Goal: Task Accomplishment & Management: Use online tool/utility

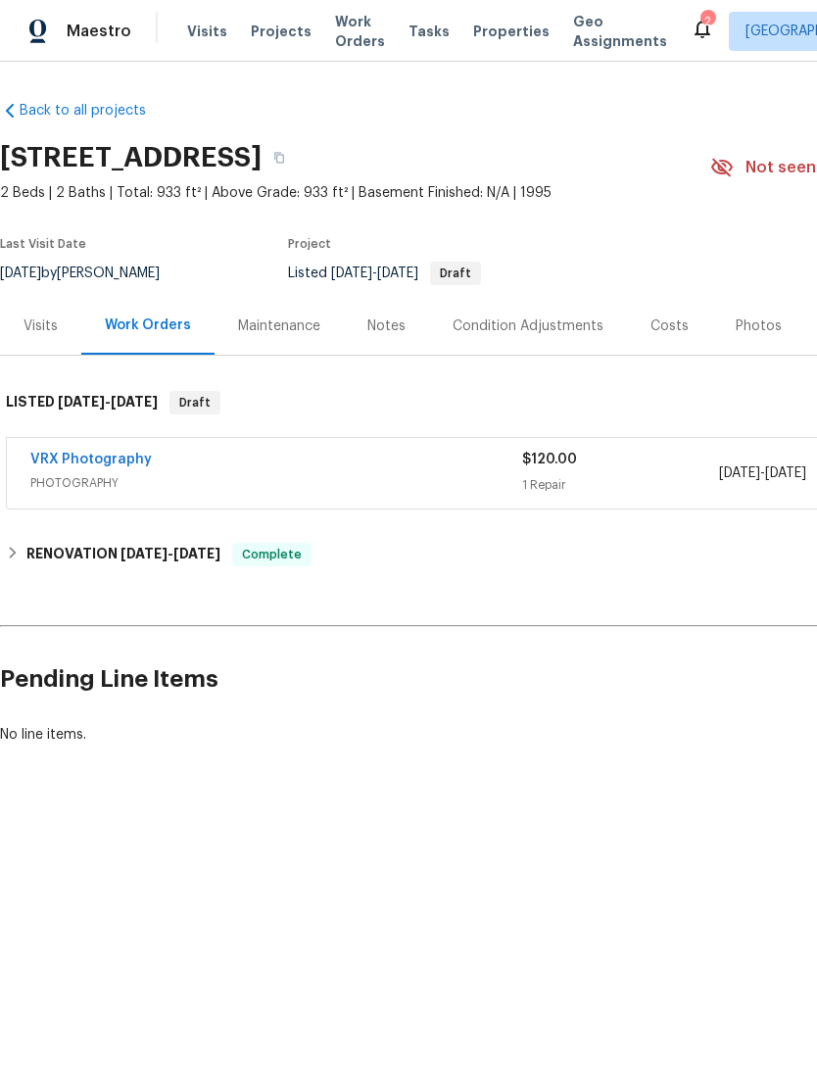
click at [473, 39] on span "Properties" at bounding box center [511, 32] width 76 height 20
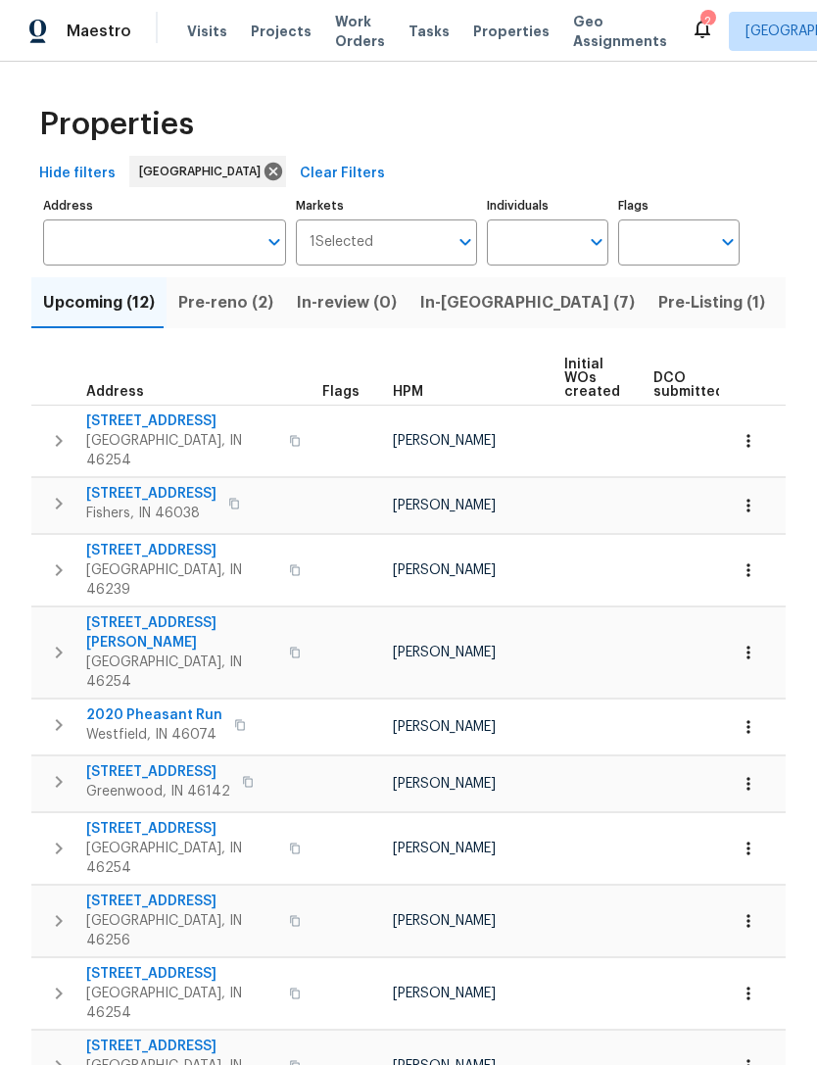
click at [70, 239] on input "Address" at bounding box center [150, 242] width 214 height 46
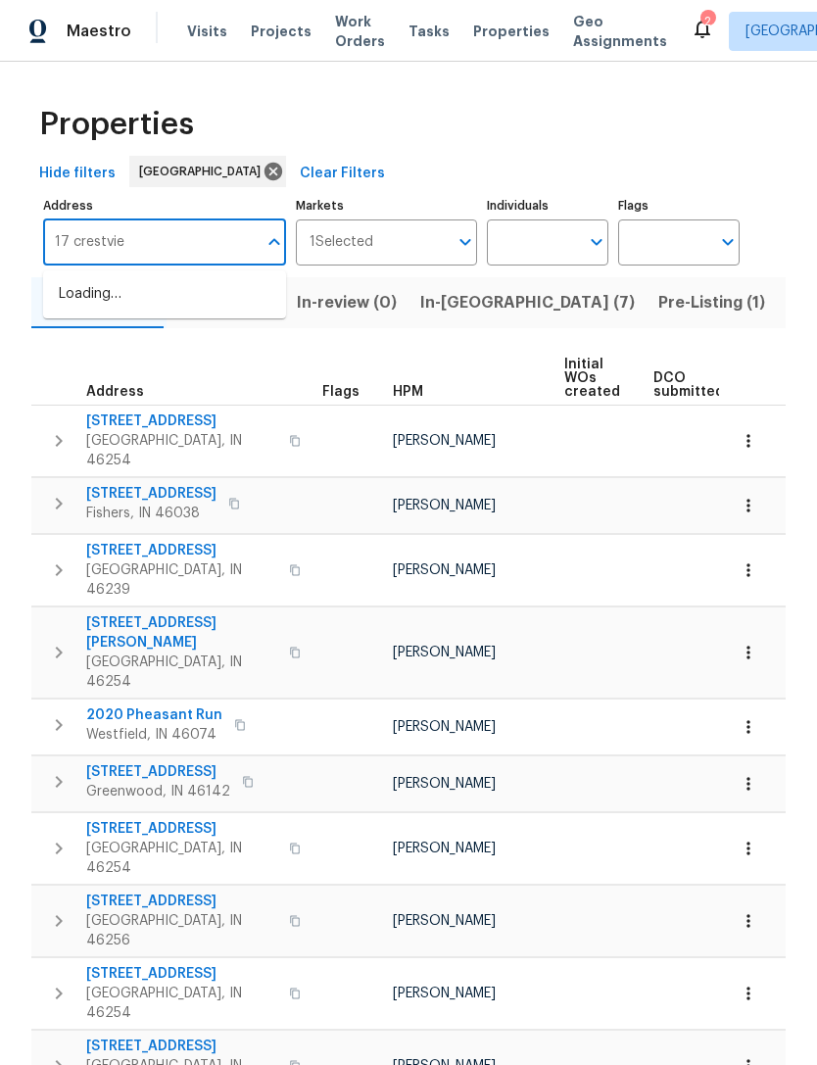
type input "17 crestview"
click at [96, 307] on li "17 Crestview Dr Greenwood IN 46143" at bounding box center [164, 304] width 243 height 53
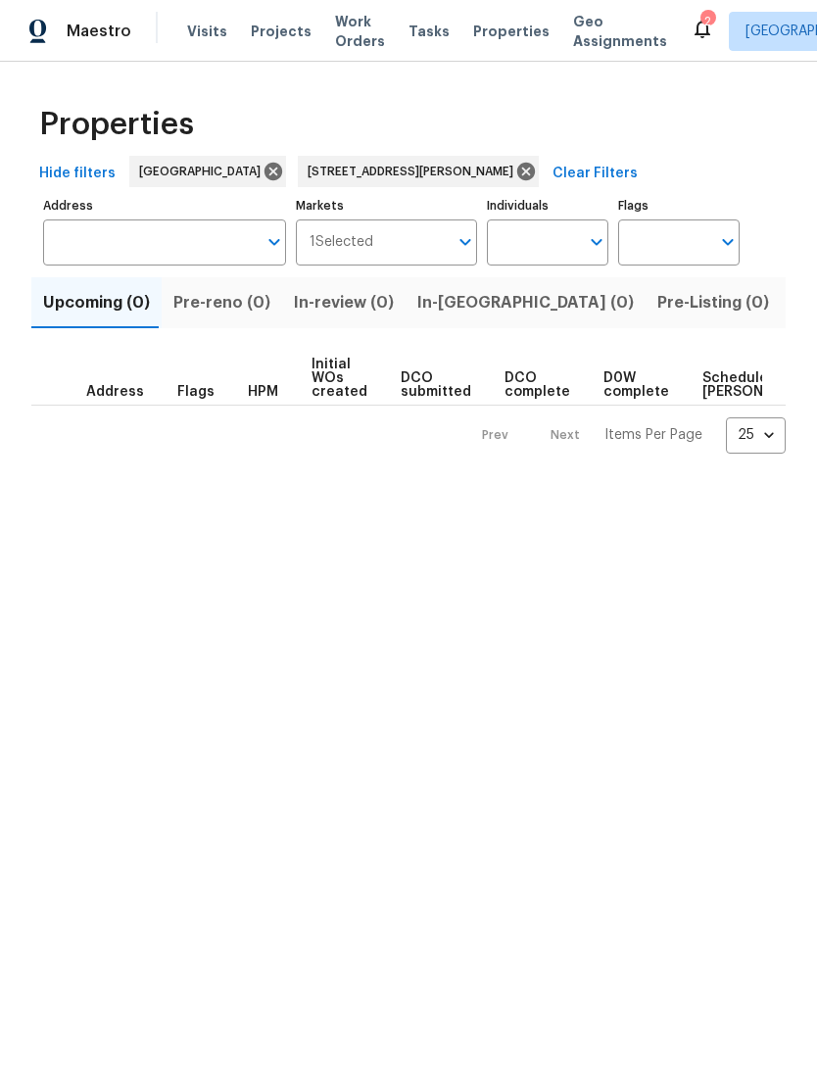
type input "17 Crestview Dr Greenwood IN 46143"
click at [793, 312] on span "Listed (1)" at bounding box center [828, 302] width 71 height 27
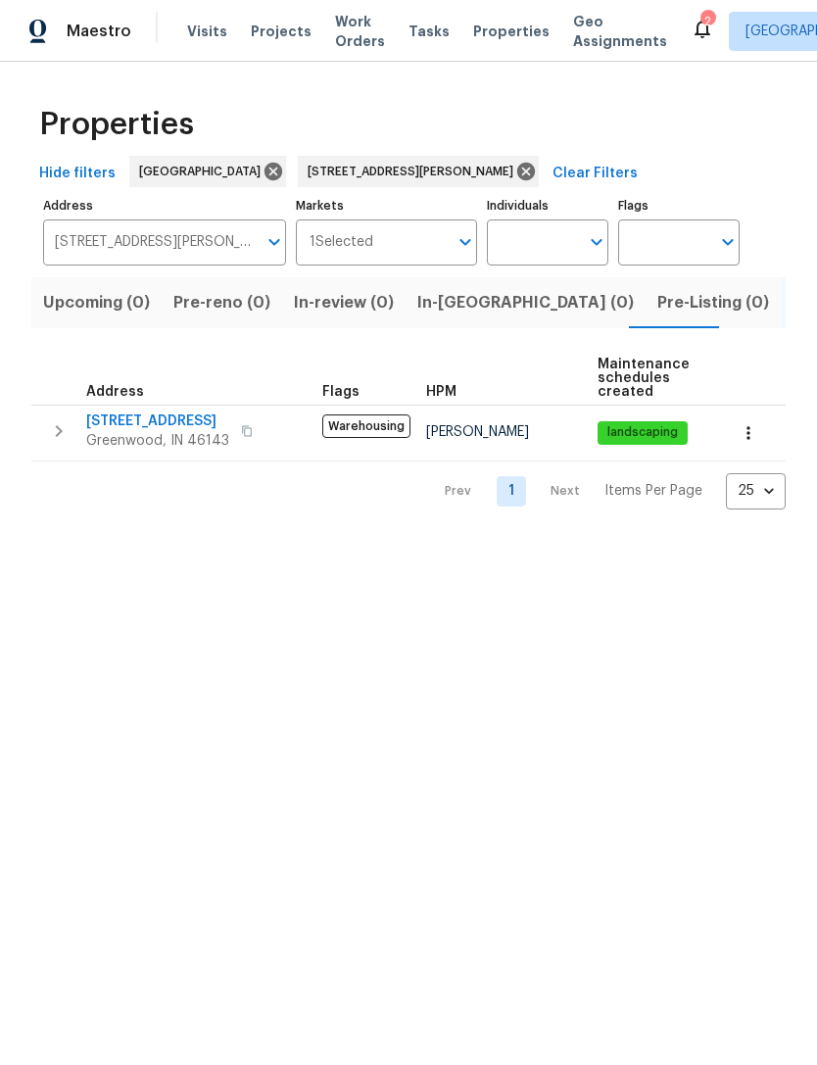
click at [126, 431] on span "[STREET_ADDRESS]" at bounding box center [157, 421] width 143 height 20
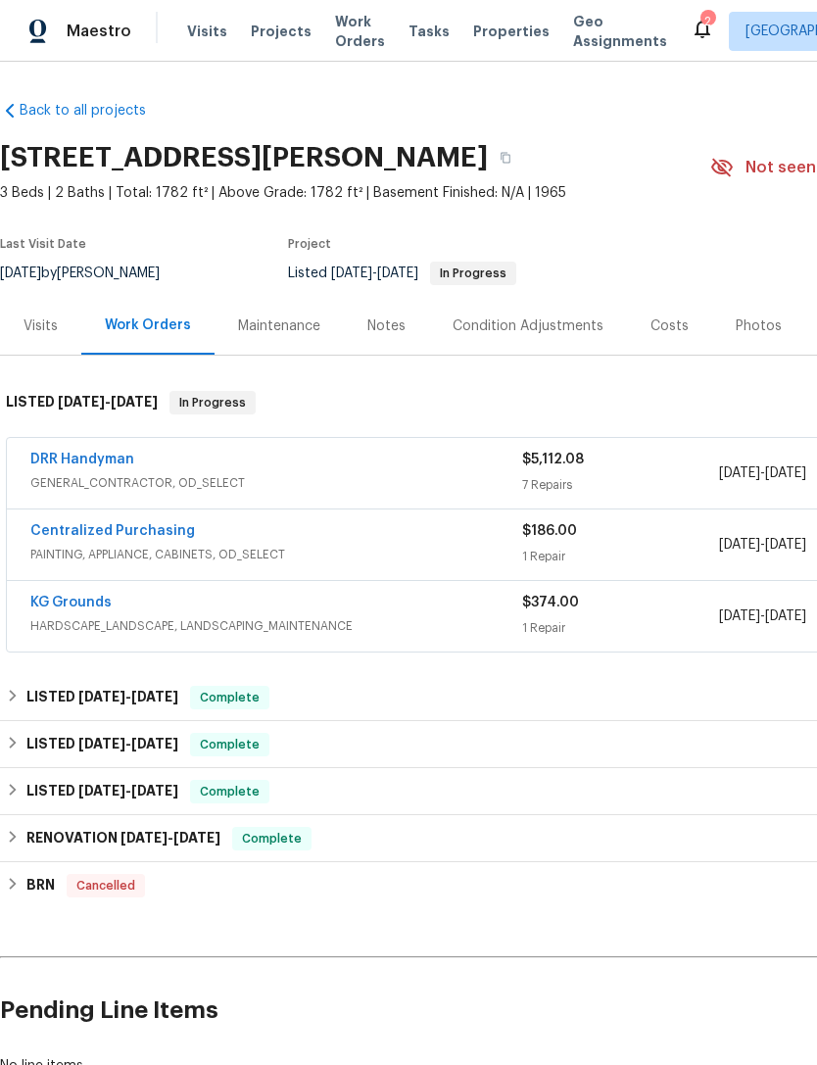
click at [103, 464] on link "DRR Handyman" at bounding box center [82, 460] width 104 height 14
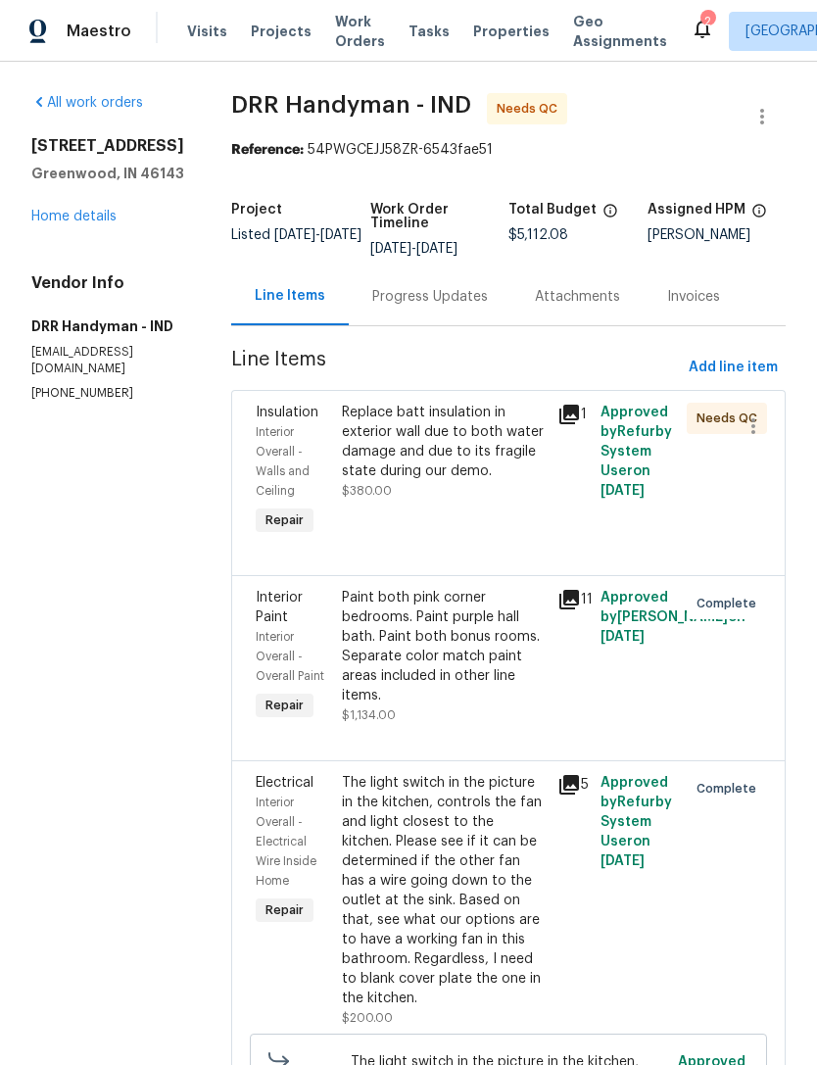
click at [342, 451] on div "Replace batt insulation in exterior wall due to both water damage and due to it…" at bounding box center [444, 442] width 204 height 78
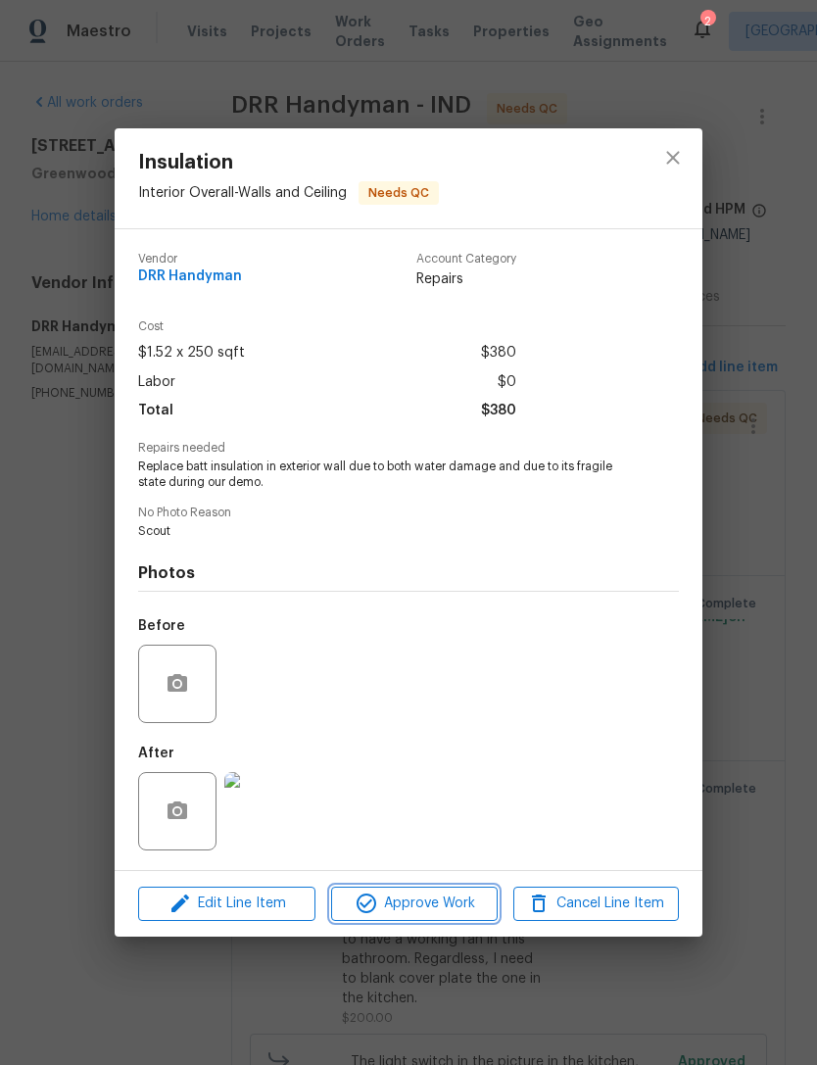
click at [455, 912] on span "Approve Work" at bounding box center [414, 904] width 154 height 24
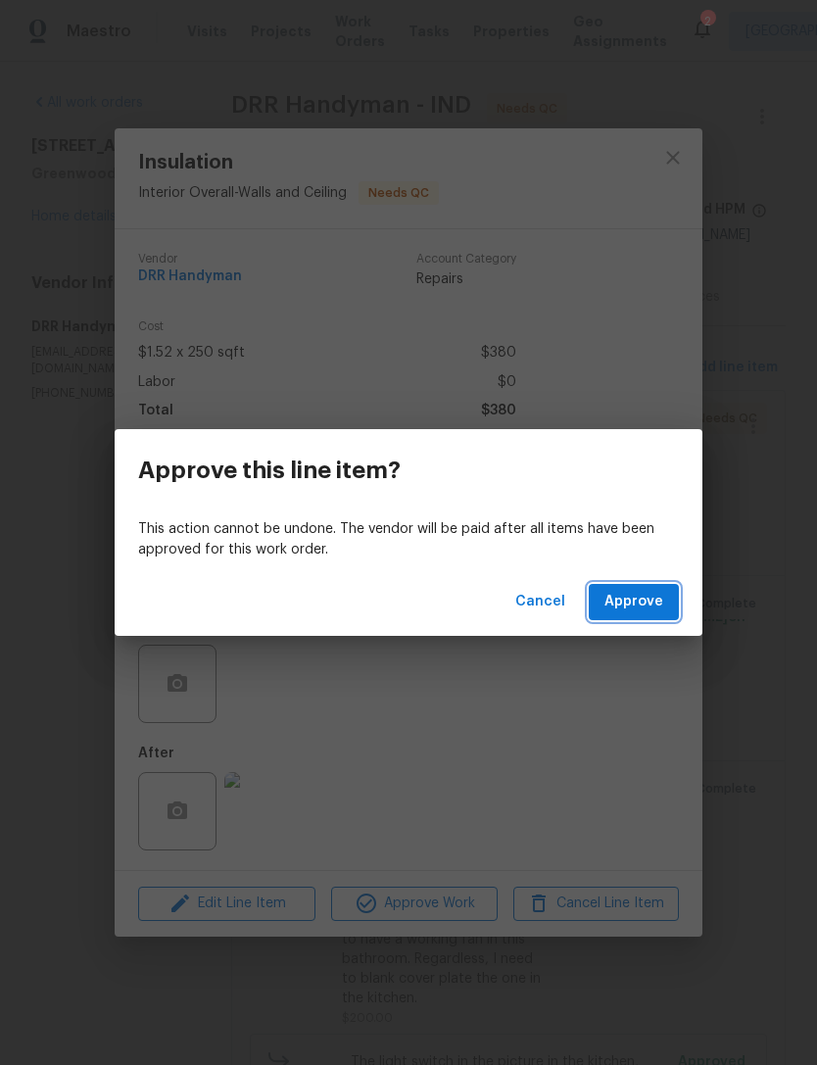
click at [644, 606] on span "Approve" at bounding box center [633, 602] width 59 height 24
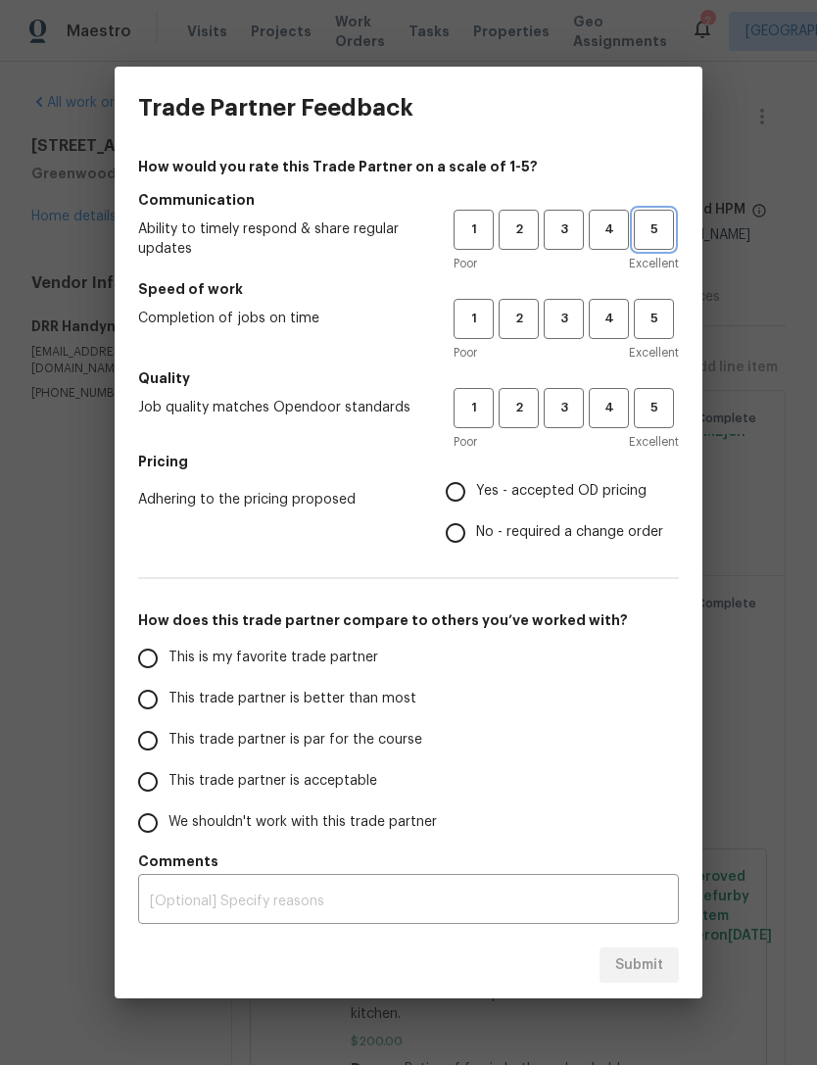
click at [663, 228] on span "5" at bounding box center [654, 229] width 36 height 23
click at [570, 321] on span "3" at bounding box center [564, 319] width 36 height 23
click at [612, 409] on span "4" at bounding box center [609, 408] width 36 height 23
click at [470, 491] on input "Yes - accepted OD pricing" at bounding box center [455, 491] width 41 height 41
radio input "true"
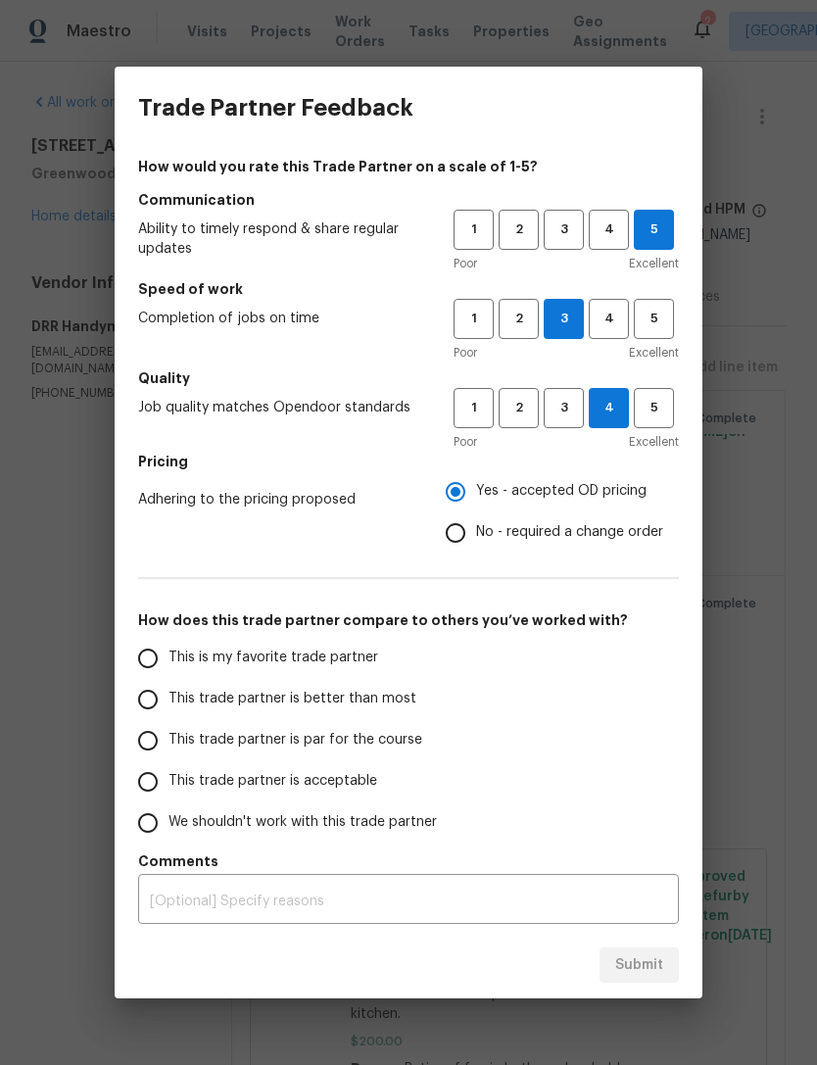
click at [156, 745] on input "This trade partner is par for the course" at bounding box center [147, 740] width 41 height 41
click at [663, 968] on button "Submit" at bounding box center [639, 965] width 79 height 36
radio input "true"
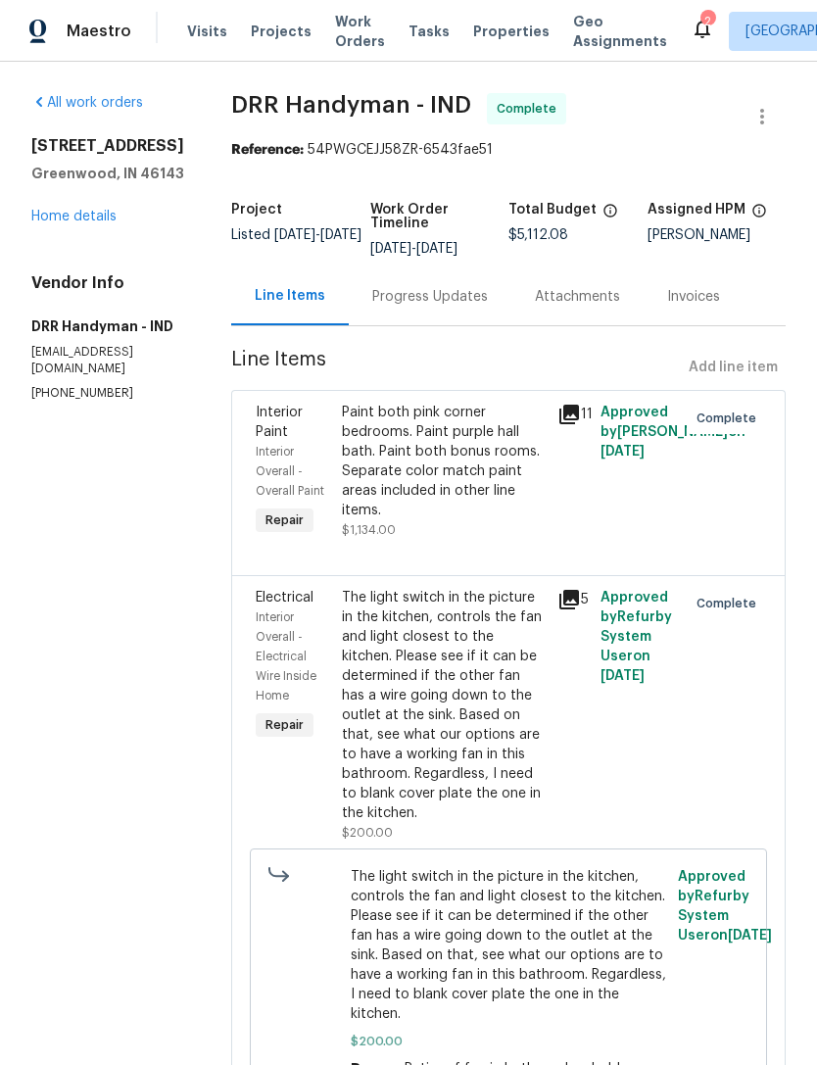
click at [691, 27] on icon at bounding box center [703, 29] width 24 height 24
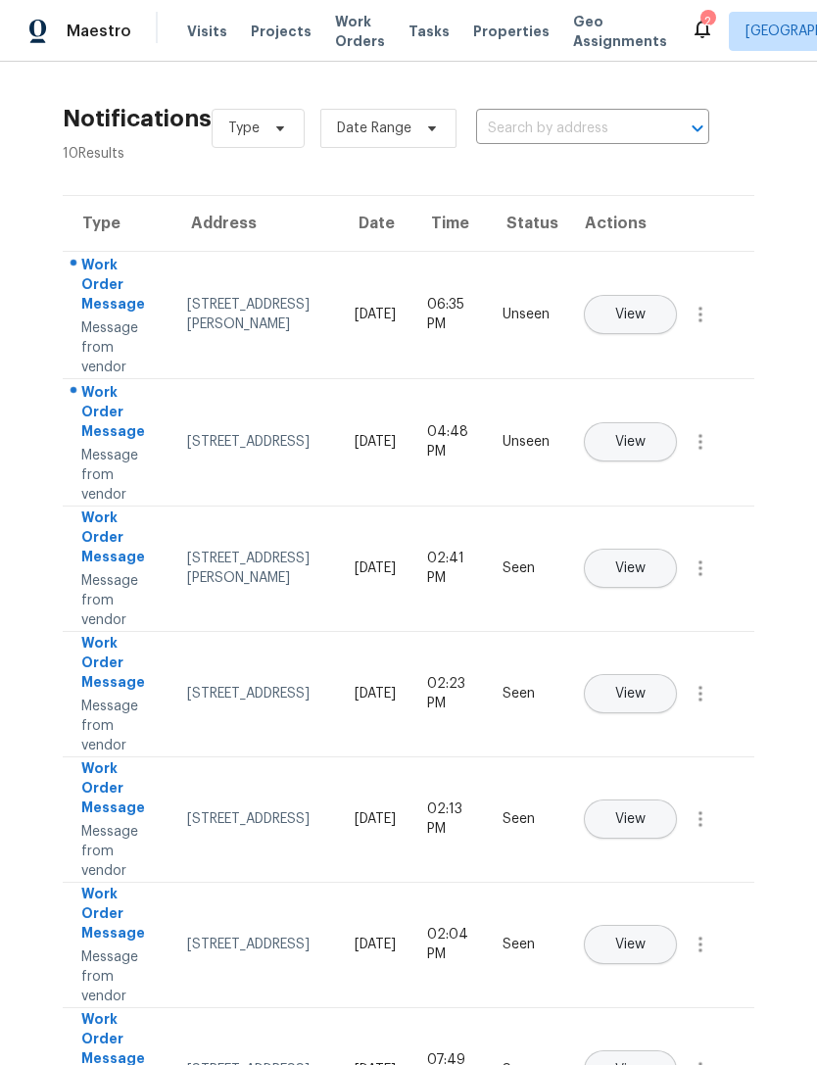
click at [646, 435] on span "View" at bounding box center [630, 442] width 30 height 15
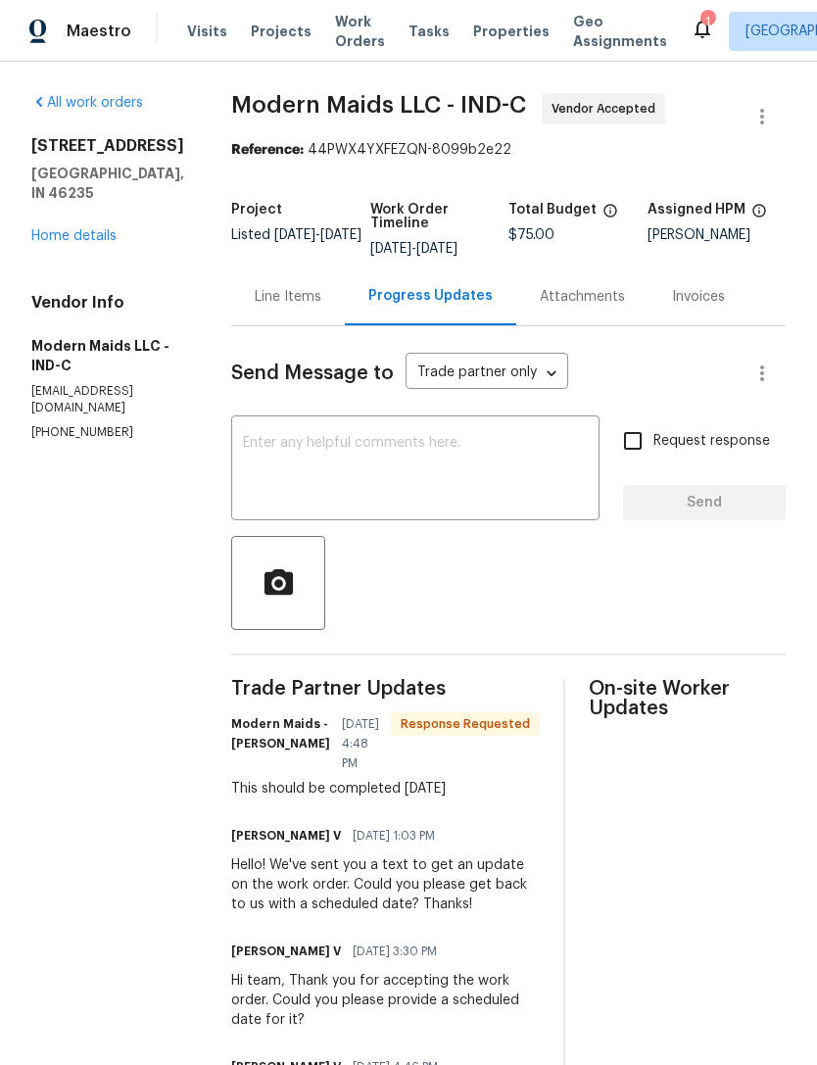
click at [473, 36] on span "Properties" at bounding box center [511, 32] width 76 height 20
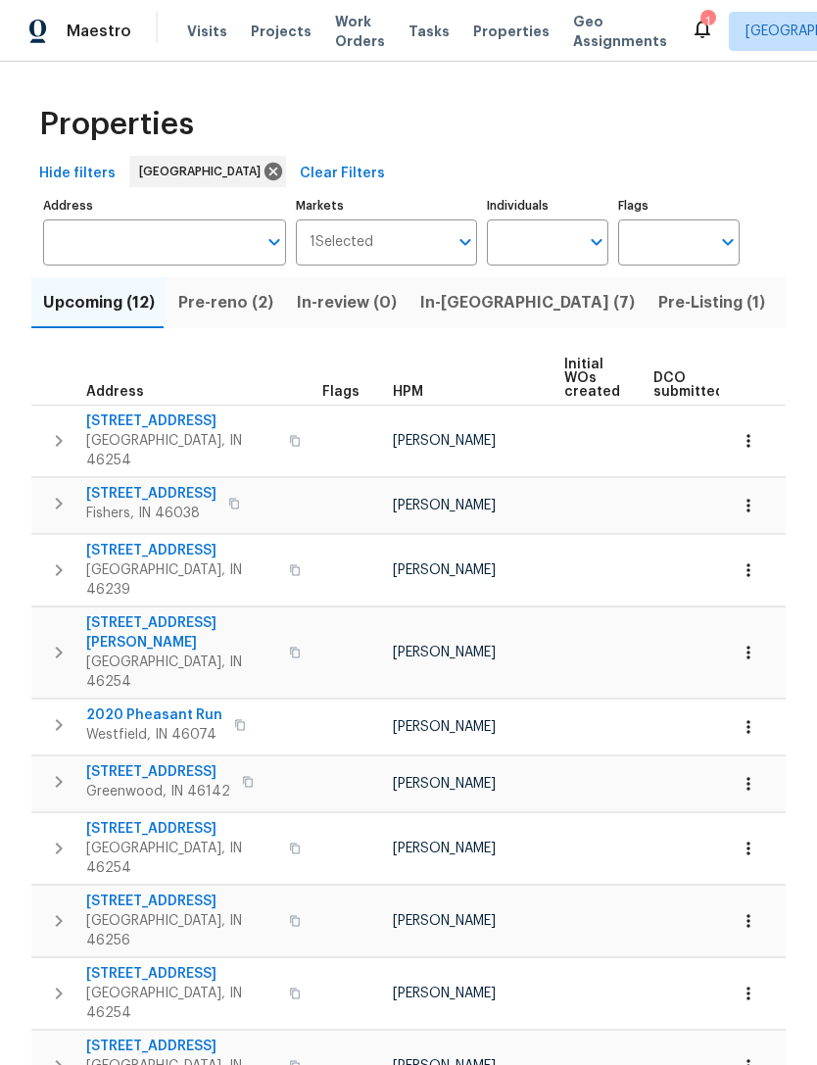
click at [79, 249] on input "Address" at bounding box center [150, 242] width 214 height 46
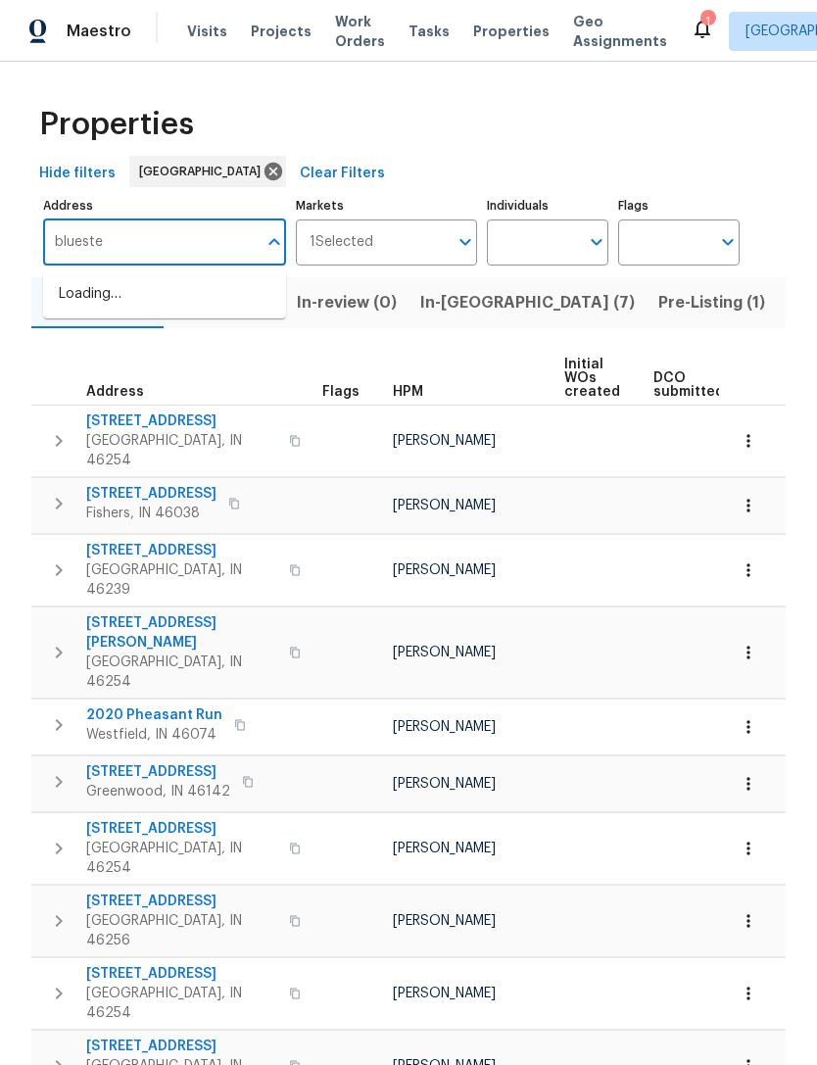
type input "bluestem"
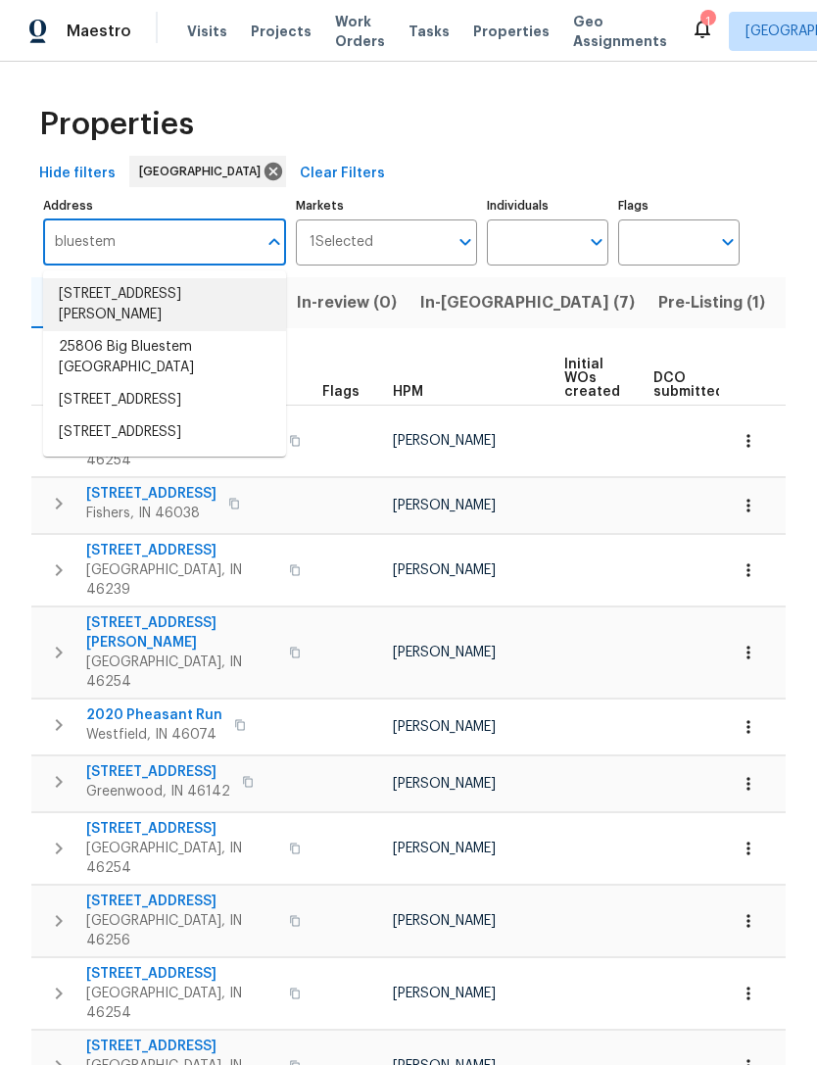
click at [86, 316] on li "[STREET_ADDRESS][PERSON_NAME]" at bounding box center [164, 304] width 243 height 53
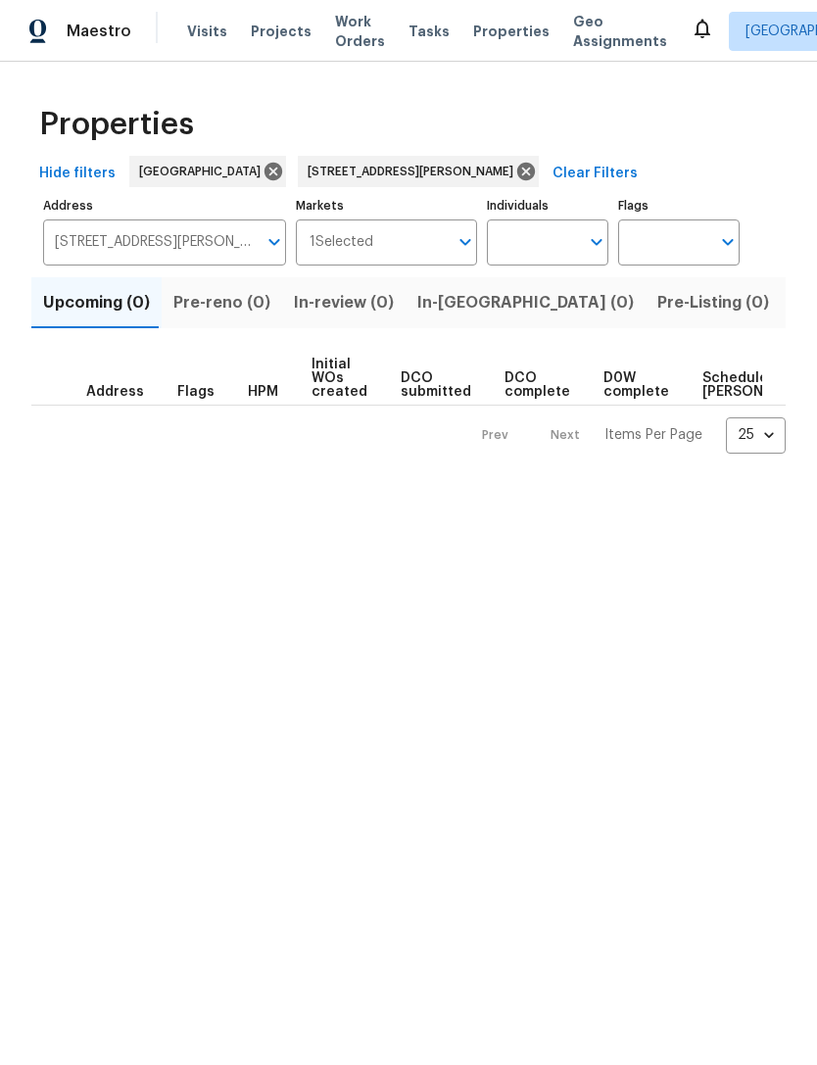
click at [487, 26] on span "Properties" at bounding box center [511, 32] width 76 height 20
click at [184, 246] on input "[STREET_ADDRESS][PERSON_NAME]" at bounding box center [150, 242] width 214 height 46
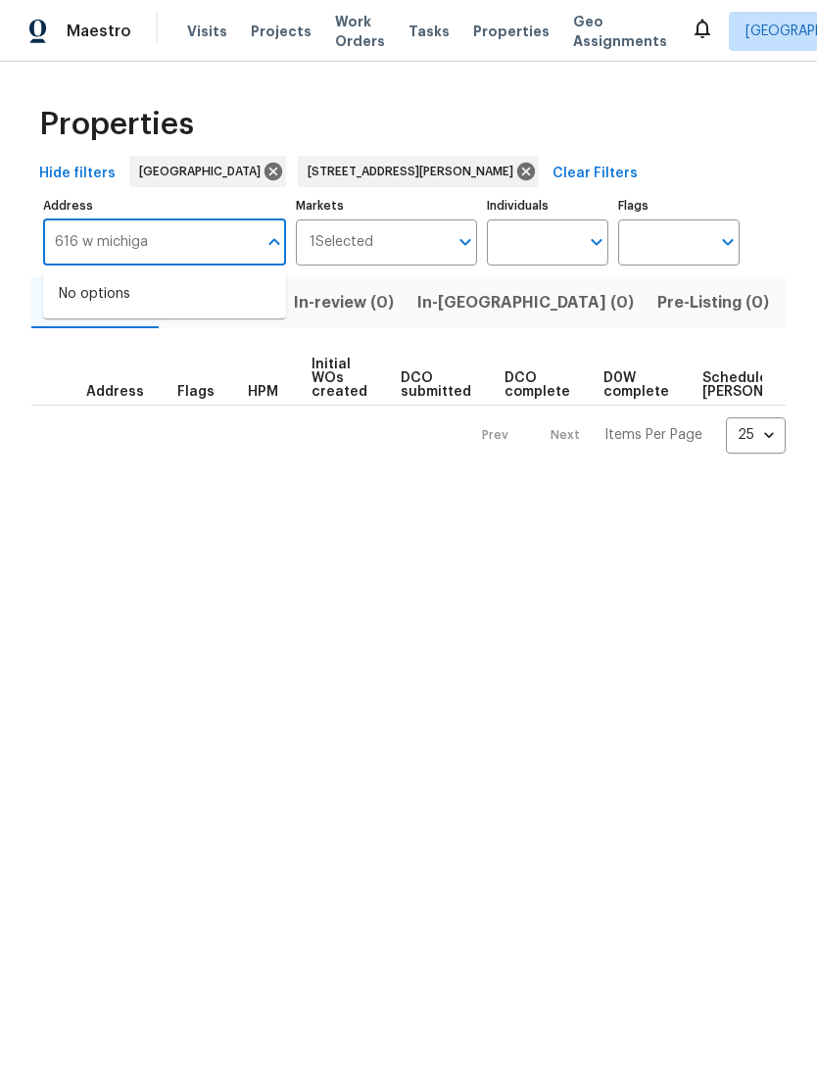
type input "616 w [US_STATE]"
click at [111, 307] on li "[STREET_ADDRESS][US_STATE]" at bounding box center [164, 294] width 243 height 32
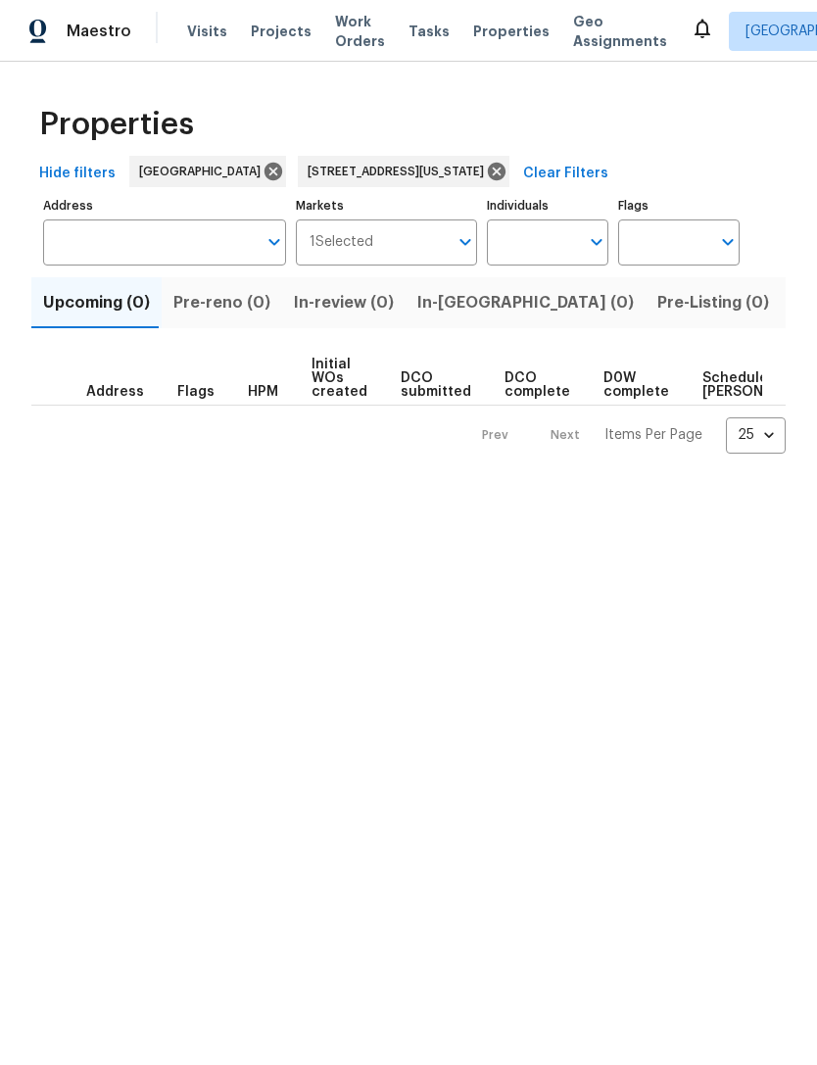
type input "[STREET_ADDRESS][US_STATE]"
click at [280, 248] on icon "Open" at bounding box center [275, 242] width 24 height 24
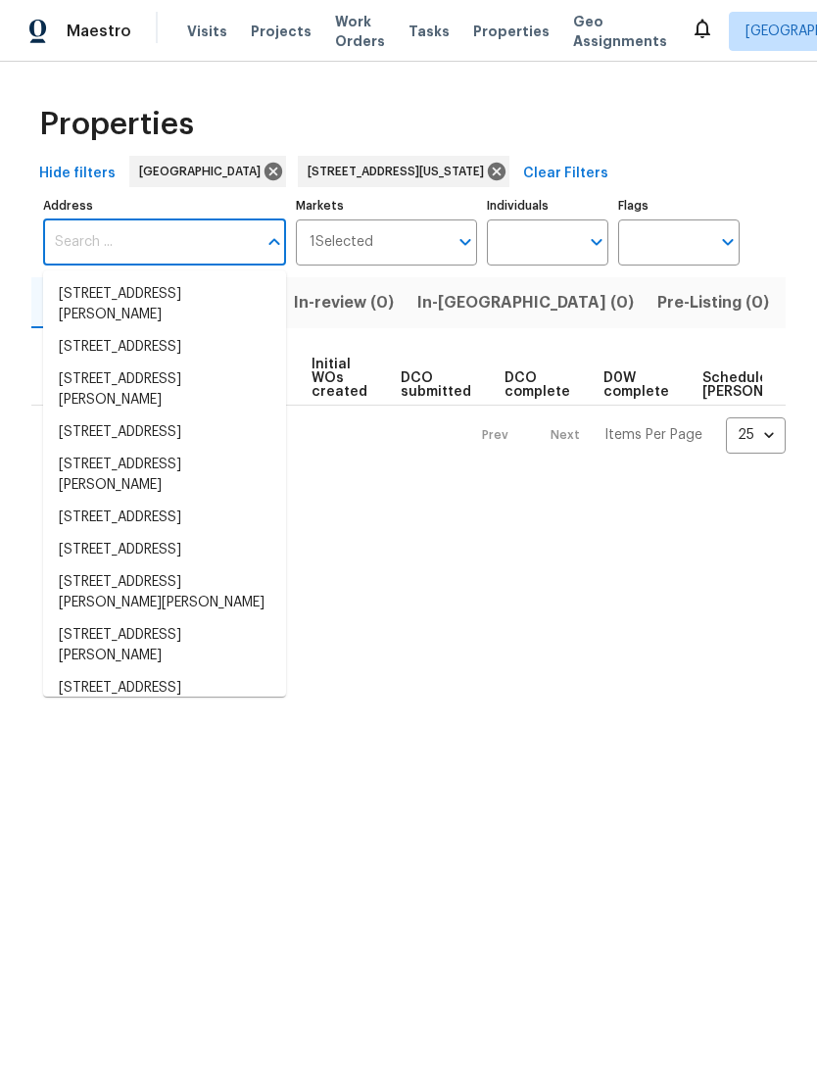
click at [460, 249] on icon "Open" at bounding box center [466, 242] width 24 height 24
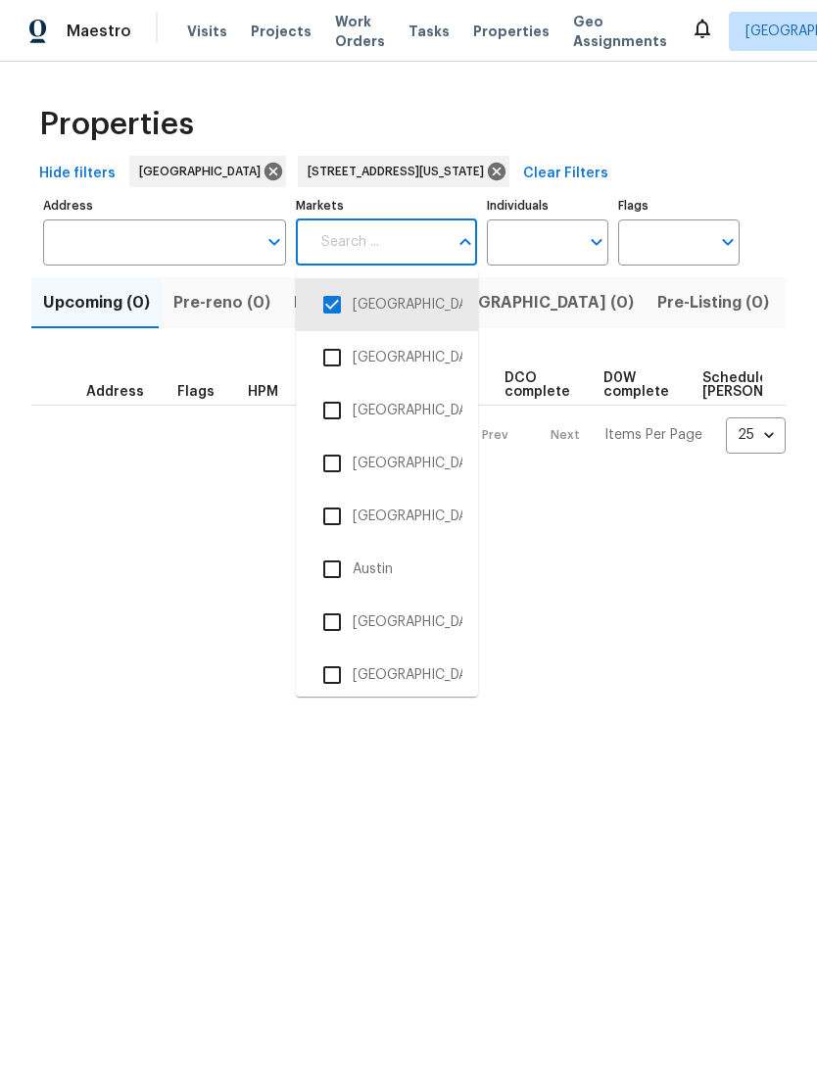
click at [793, 307] on span "Listed (0)" at bounding box center [830, 302] width 75 height 27
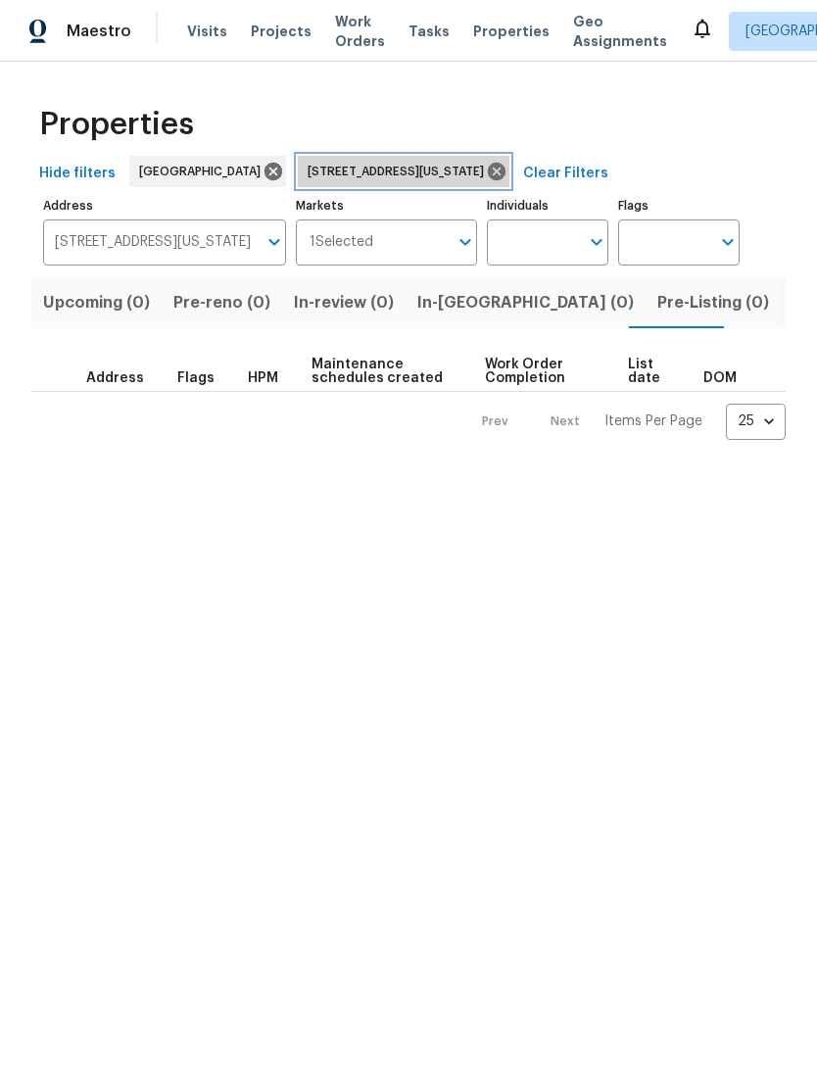
click at [488, 169] on icon at bounding box center [497, 172] width 18 height 18
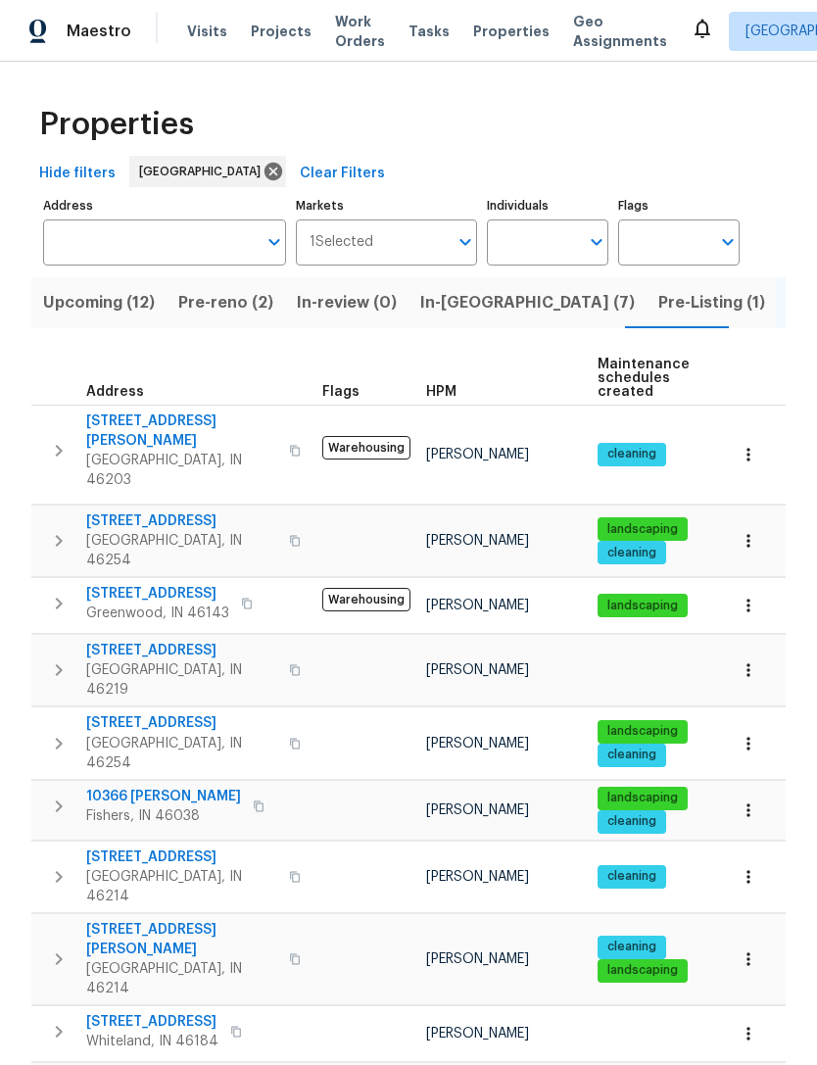
click at [75, 307] on span "Upcoming (12)" at bounding box center [99, 302] width 112 height 27
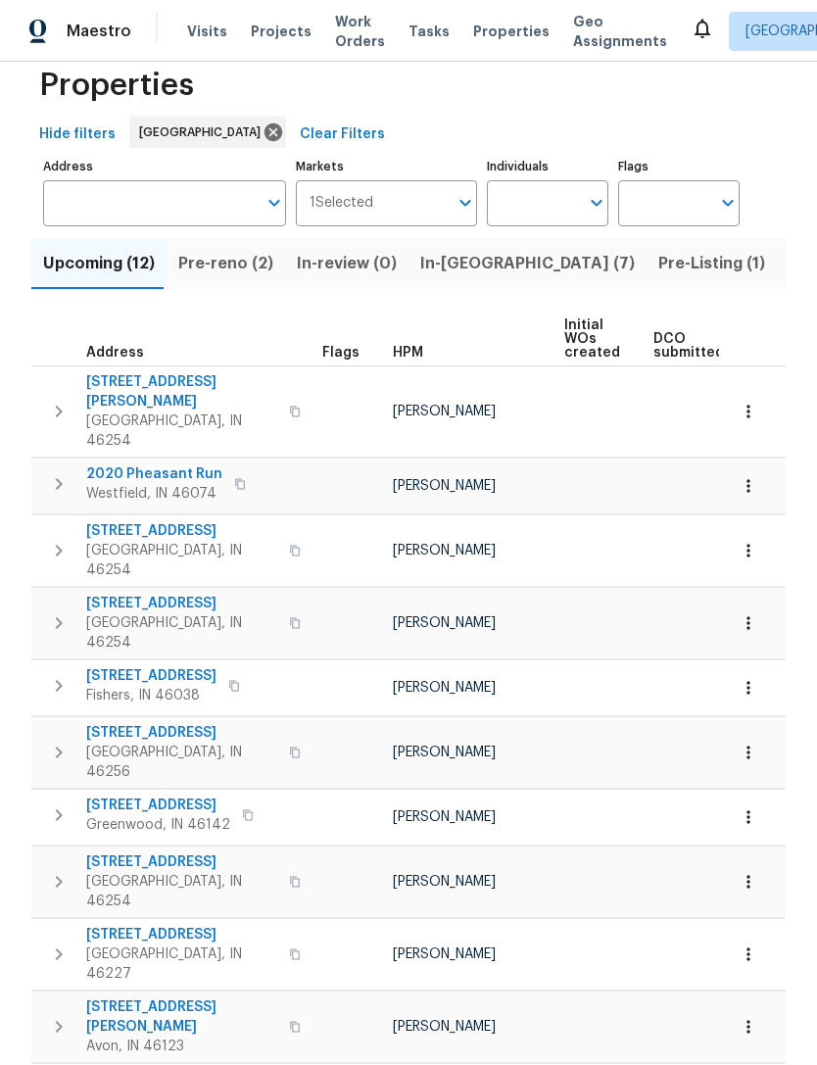
click at [99, 205] on input "Address" at bounding box center [150, 203] width 214 height 46
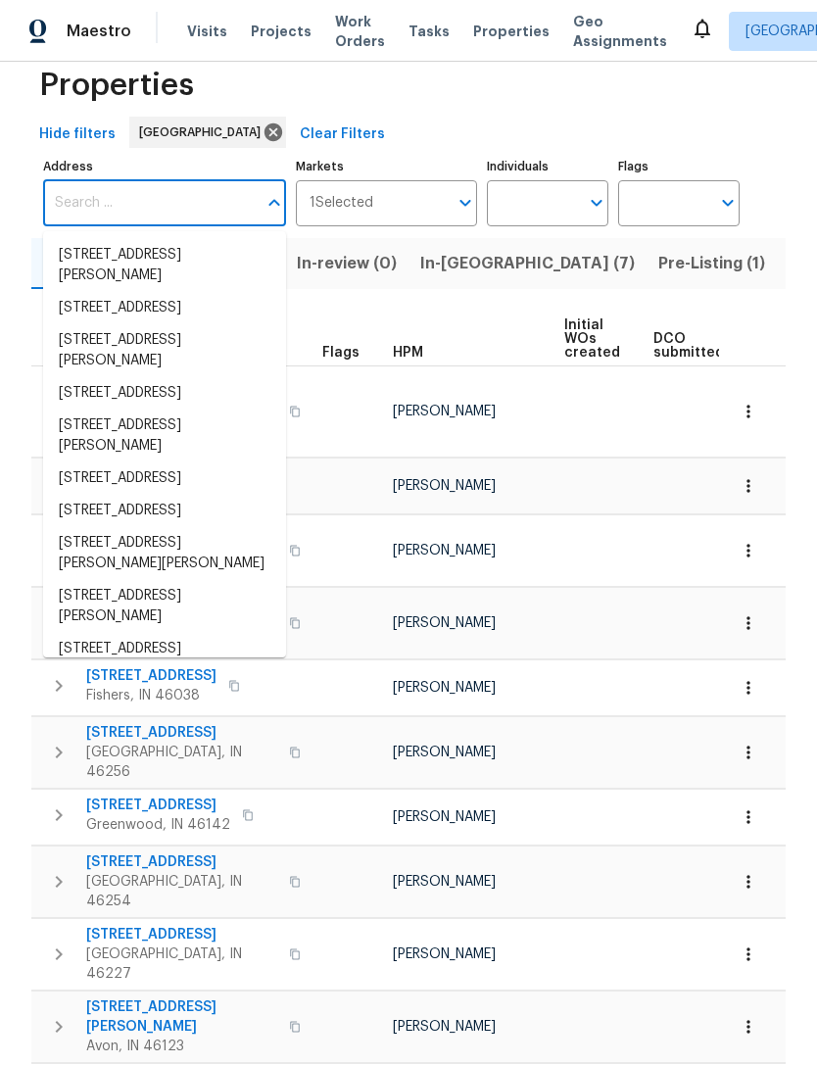
click at [658, 271] on span "Pre-Listing (1)" at bounding box center [711, 263] width 107 height 27
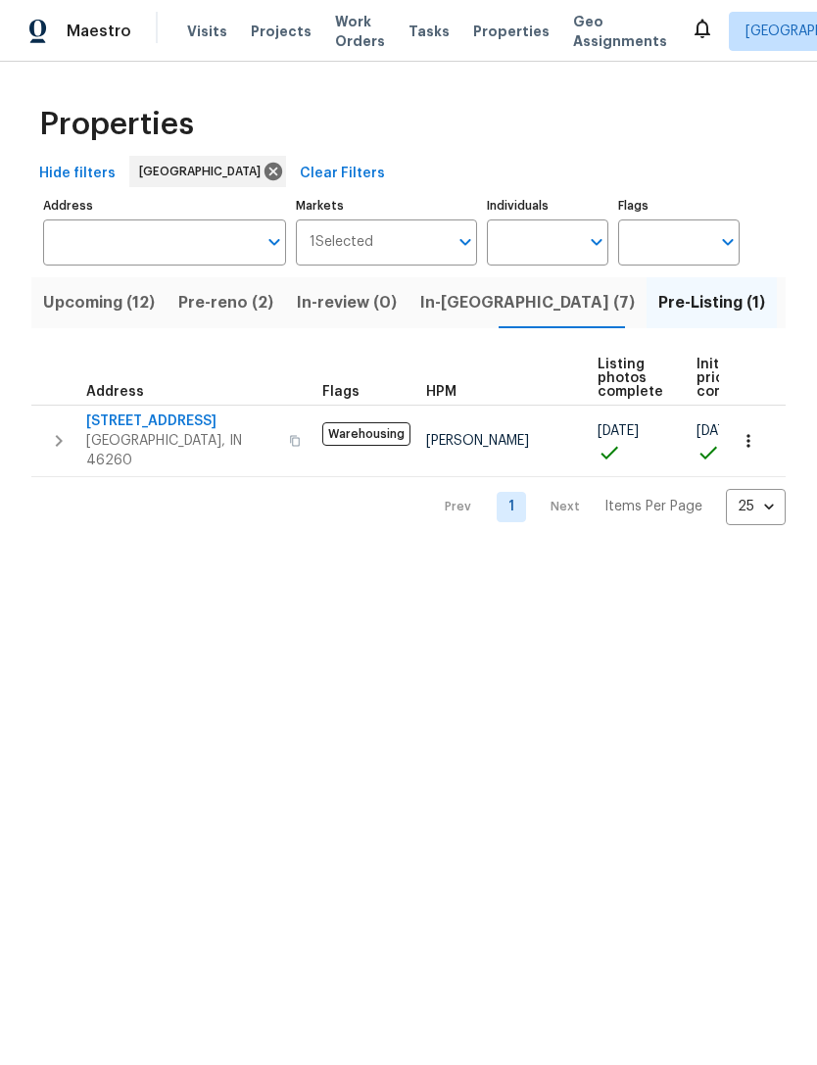
click at [424, 318] on button "In-[GEOGRAPHIC_DATA] (7)" at bounding box center [528, 302] width 238 height 51
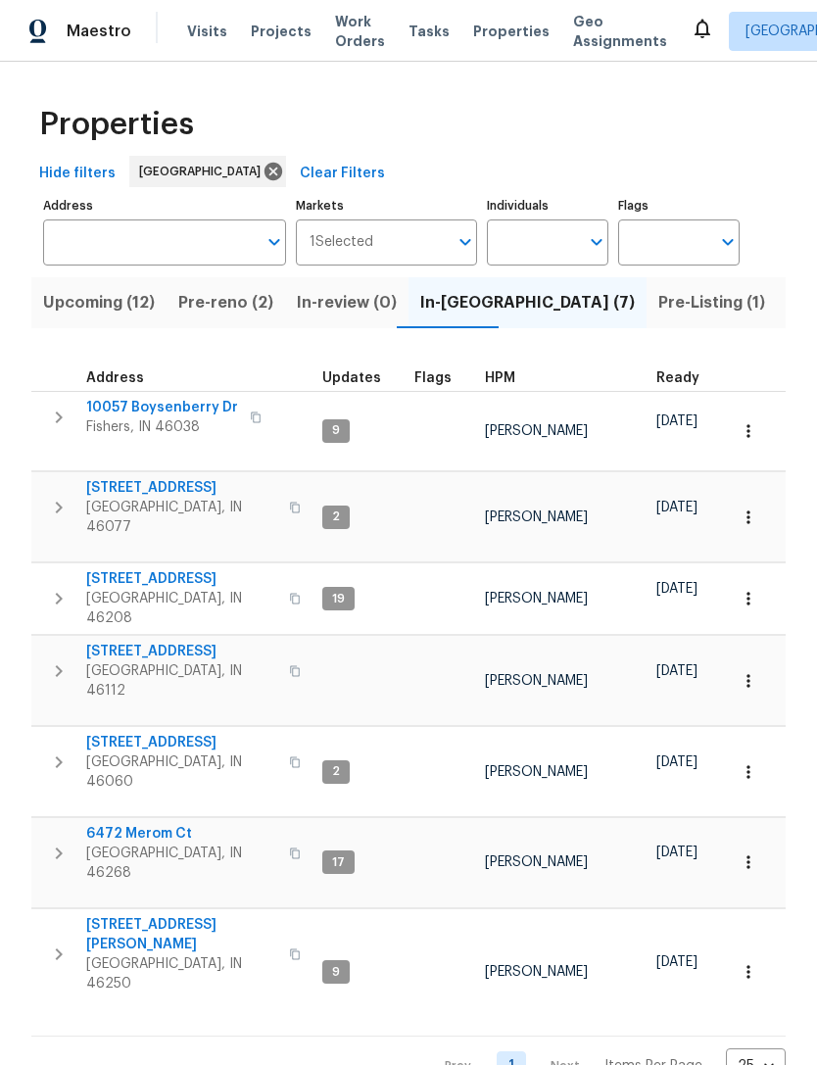
click at [789, 310] on span "Listed (35)" at bounding box center [830, 302] width 83 height 27
